Goal: Find specific page/section: Find specific page/section

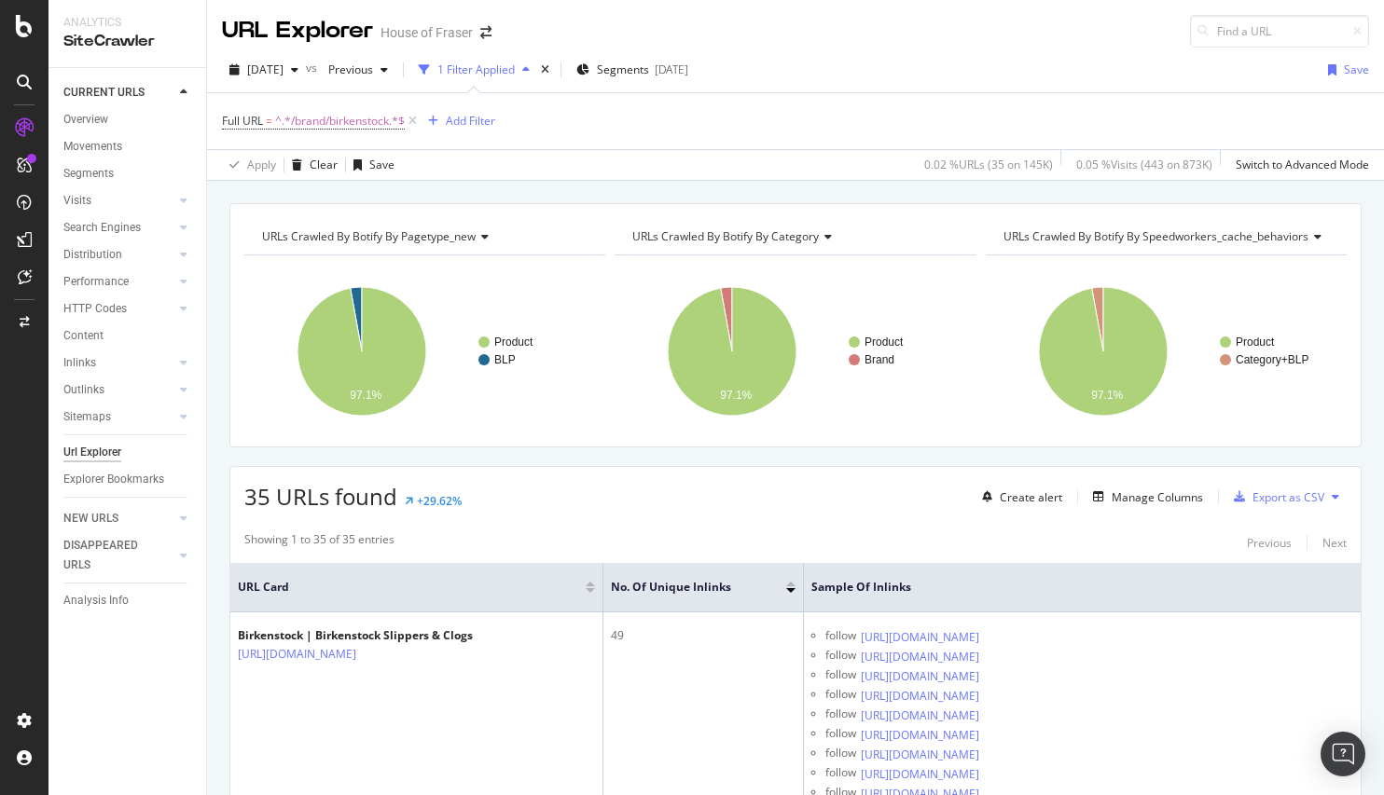
scroll to position [420, 0]
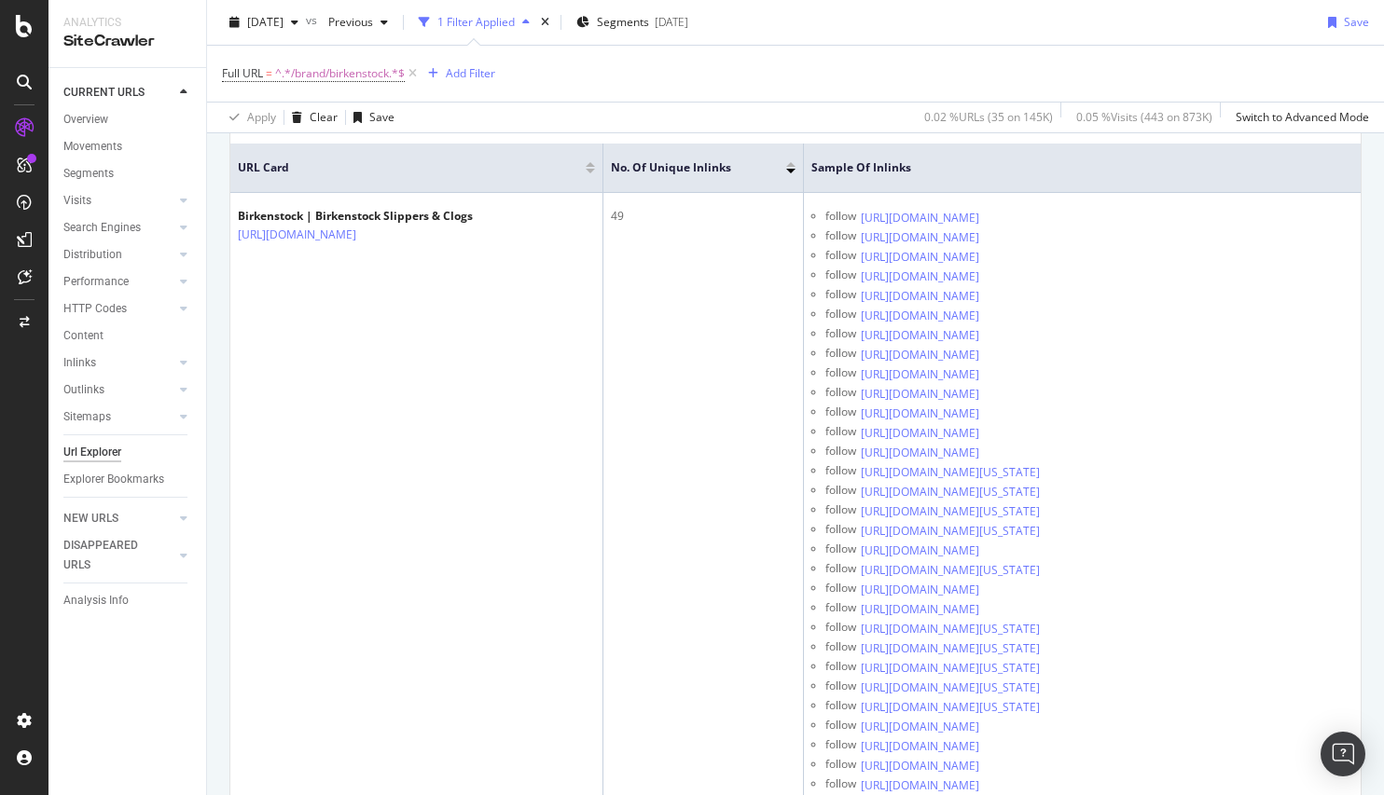
click at [21, 162] on icon at bounding box center [24, 165] width 15 height 15
